Goal: Share content: Share content

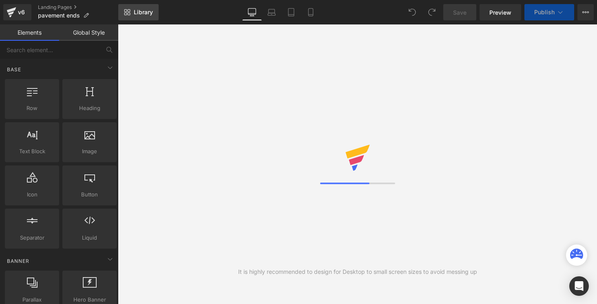
click at [138, 12] on span "Library" at bounding box center [143, 12] width 19 height 7
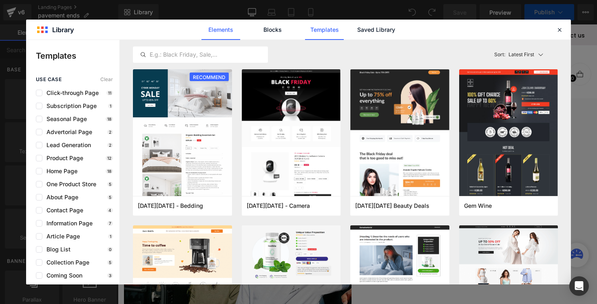
click at [305, 31] on link "Elements" at bounding box center [324, 30] width 39 height 20
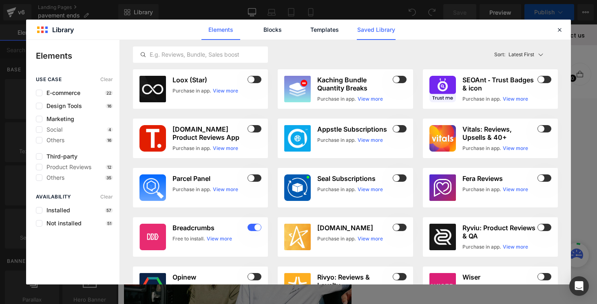
click at [369, 34] on link "Saved Library" at bounding box center [376, 30] width 39 height 20
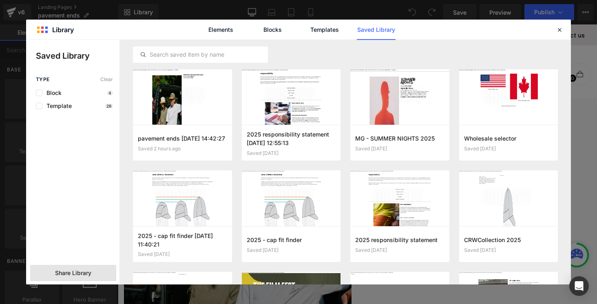
click at [64, 275] on span "Share Library" at bounding box center [73, 273] width 36 height 8
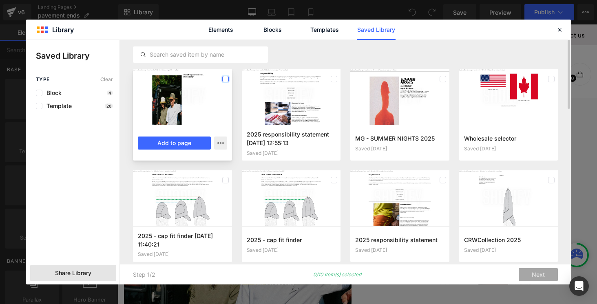
click at [225, 78] on label at bounding box center [225, 79] width 7 height 7
click at [162, 147] on button "Add to page" at bounding box center [174, 143] width 73 height 13
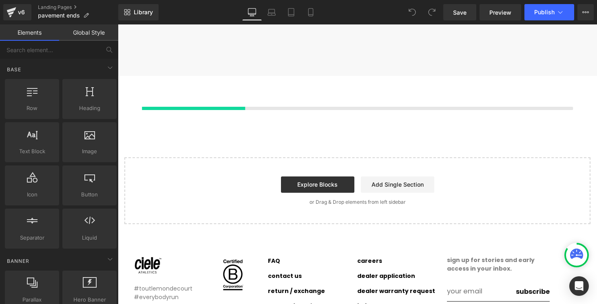
scroll to position [5735, 0]
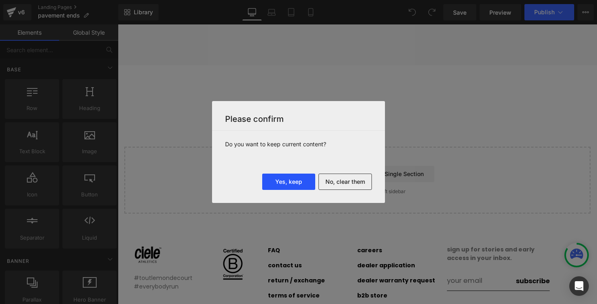
click at [281, 188] on button "Yes, keep" at bounding box center [288, 182] width 53 height 16
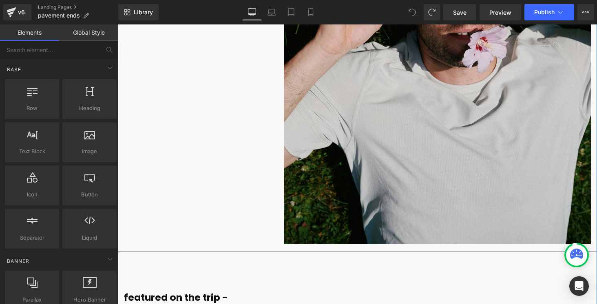
scroll to position [4788, 0]
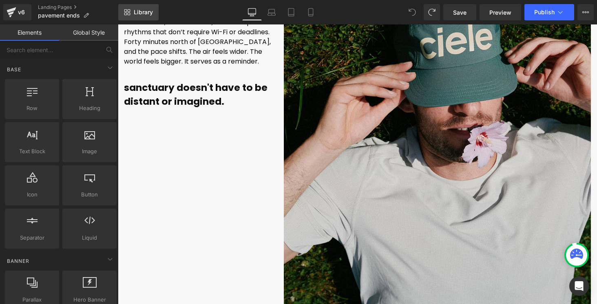
click at [142, 16] on link "Library" at bounding box center [138, 12] width 40 height 16
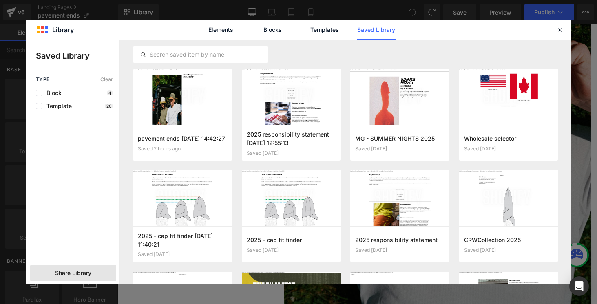
click at [81, 271] on span "Share Library" at bounding box center [73, 273] width 36 height 8
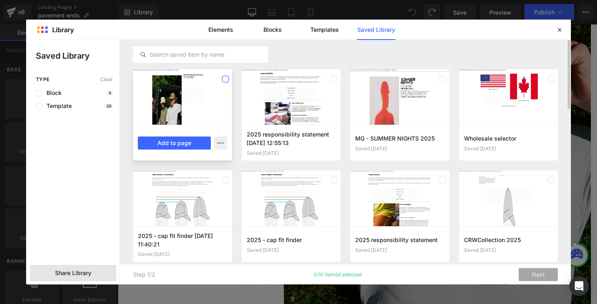
click at [227, 78] on label at bounding box center [225, 79] width 7 height 7
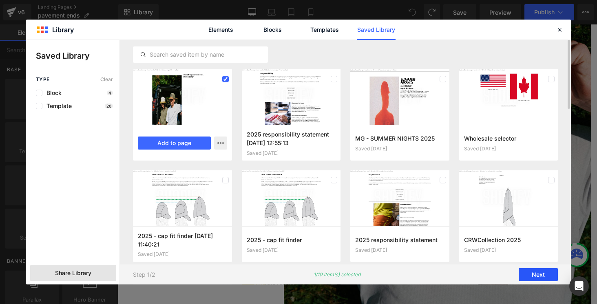
click at [532, 272] on button "Next" at bounding box center [538, 275] width 39 height 13
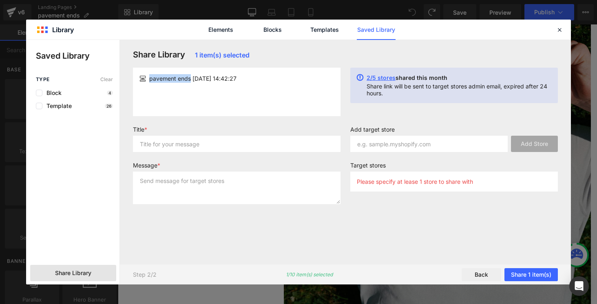
drag, startPoint x: 191, startPoint y: 81, endPoint x: 135, endPoint y: 81, distance: 55.1
copy div "pavement ends"
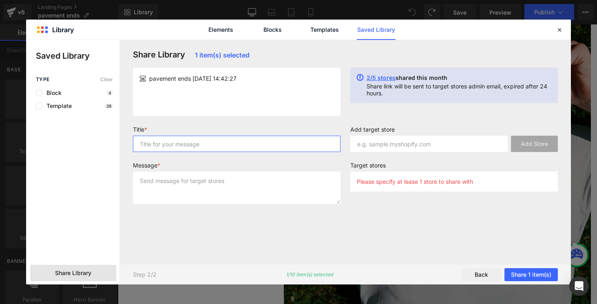
click at [180, 141] on input "text" at bounding box center [237, 144] width 208 height 16
paste input "pavement ends"
type input "pavement ends"
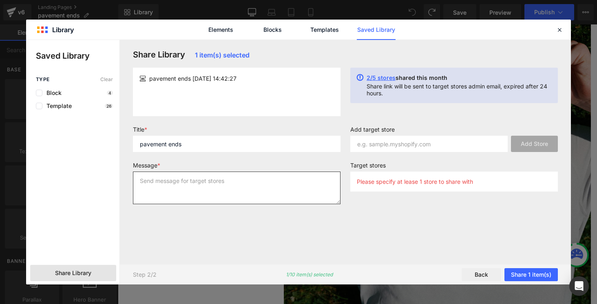
click at [181, 185] on textarea at bounding box center [237, 188] width 208 height 33
paste textarea "pavement ends"
type textarea "pavement ends"
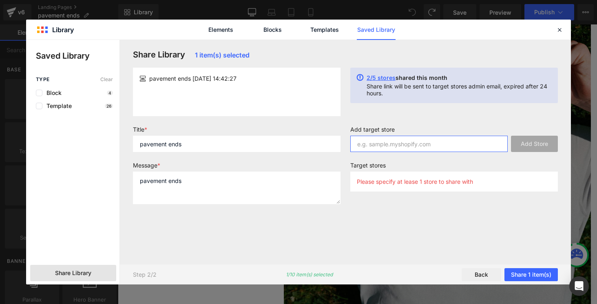
click at [382, 146] on input "text" at bounding box center [430, 144] width 158 height 16
type input "c"
click at [412, 149] on input "ciele" at bounding box center [430, 144] width 158 height 16
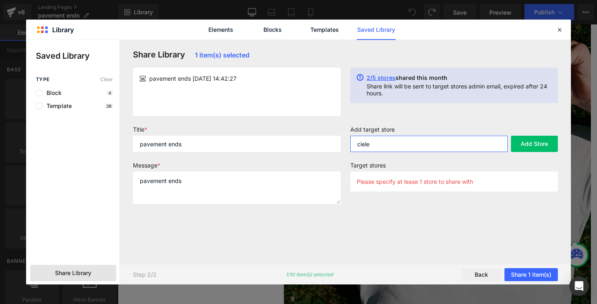
paste input "-athletics-au-[GEOGRAPHIC_DATA]"
type input "[DOMAIN_NAME]"
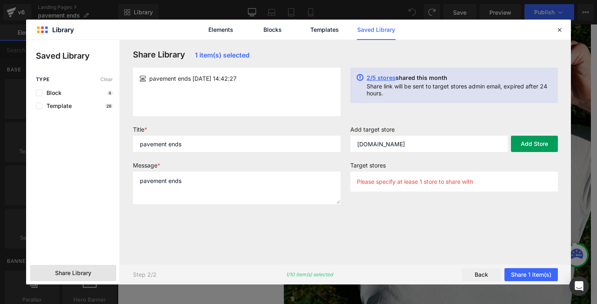
click at [527, 145] on button "Add Store" at bounding box center [534, 144] width 47 height 16
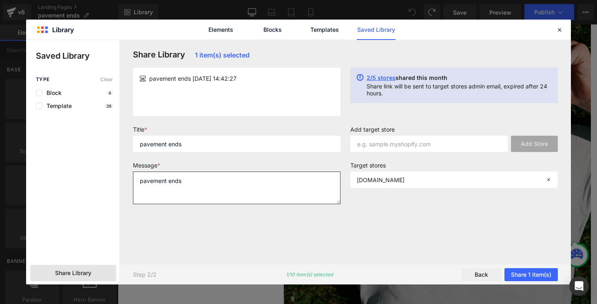
click at [138, 191] on textarea "pavement ends" at bounding box center [237, 188] width 208 height 33
type textarea "pavement ends"
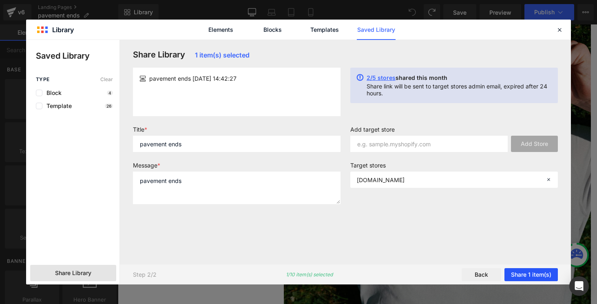
click at [540, 275] on button "Share 1 item(s)" at bounding box center [531, 275] width 53 height 13
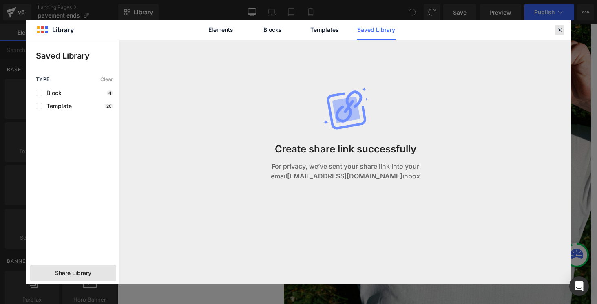
click at [564, 33] on div at bounding box center [560, 30] width 10 height 10
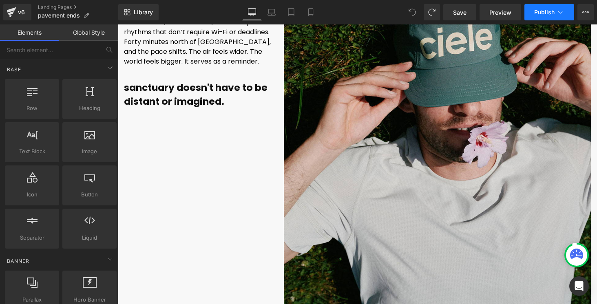
click at [558, 8] on icon at bounding box center [561, 12] width 8 height 8
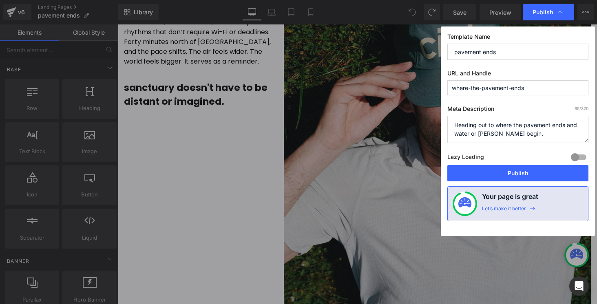
click at [509, 53] on input "pavement ends" at bounding box center [518, 52] width 141 height 16
click at [503, 84] on input "where-the-pavement-ends" at bounding box center [518, 87] width 141 height 15
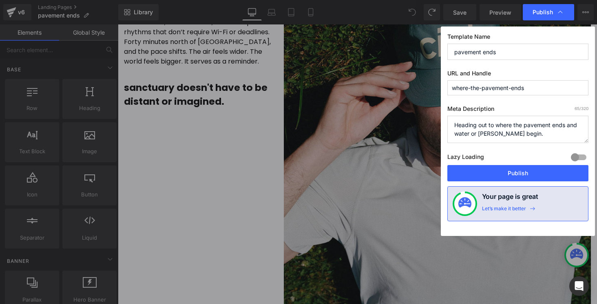
click at [503, 84] on input "where-the-pavement-ends" at bounding box center [518, 87] width 141 height 15
click at [489, 124] on textarea "Heading out to where the pavement ends and water or [PERSON_NAME] begin." at bounding box center [518, 129] width 141 height 27
click at [568, 16] on div "Publish" at bounding box center [548, 12] width 51 height 16
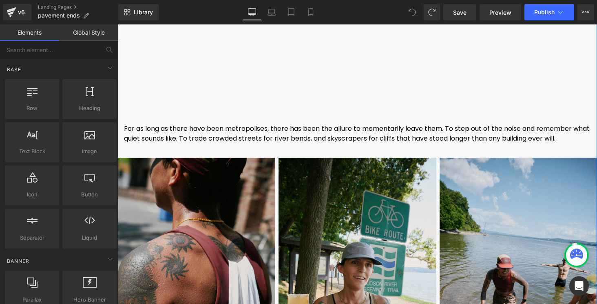
scroll to position [3853, 0]
